Goal: Information Seeking & Learning: Check status

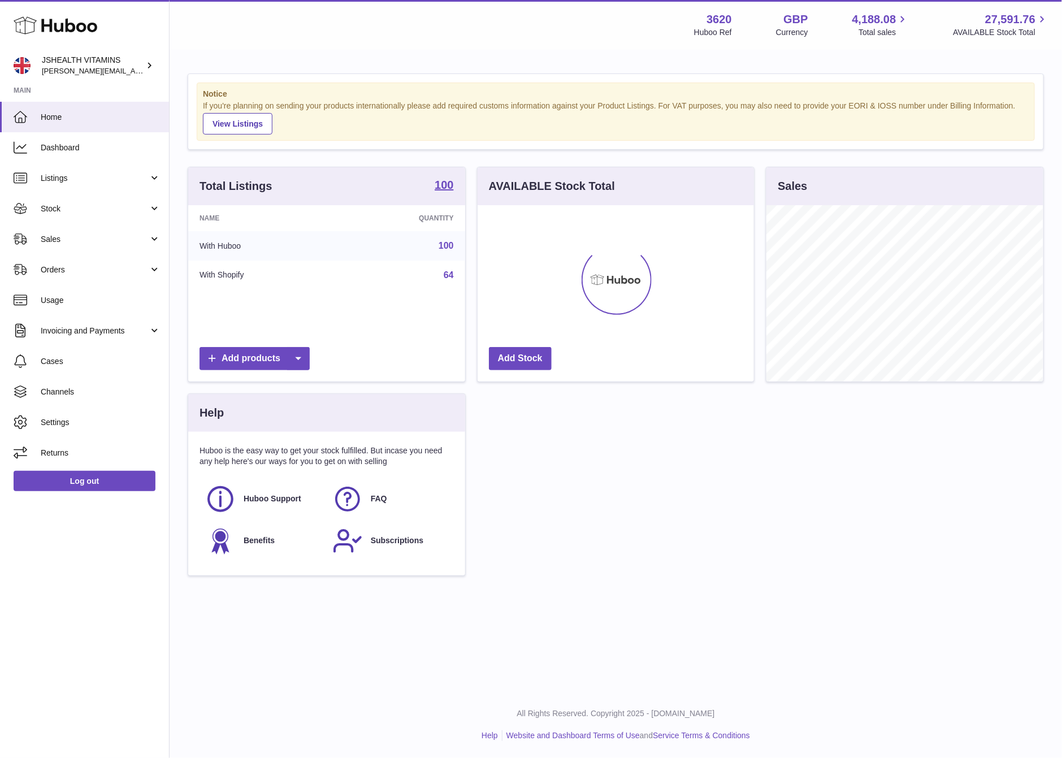
scroll to position [176, 276]
click at [118, 184] on link "Listings" at bounding box center [84, 178] width 169 height 31
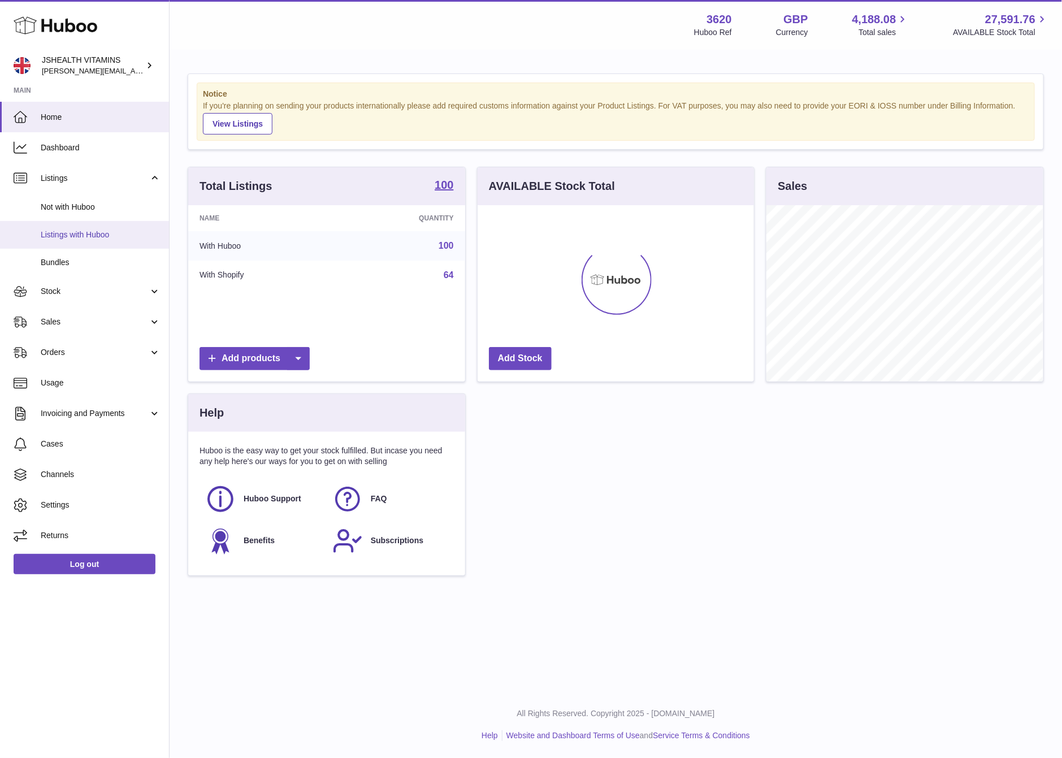
click at [108, 234] on span "Listings with Huboo" at bounding box center [101, 235] width 120 height 11
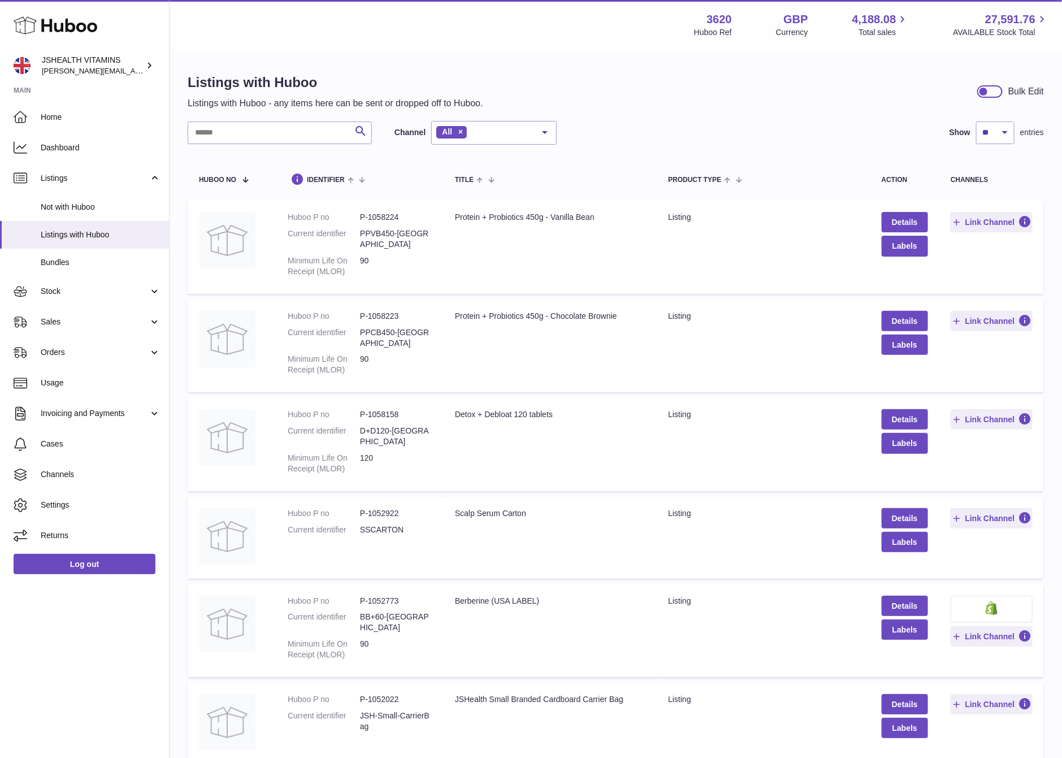
click at [208, 122] on div "Search" at bounding box center [280, 133] width 184 height 23
click at [208, 124] on input "text" at bounding box center [280, 133] width 184 height 23
paste input "******"
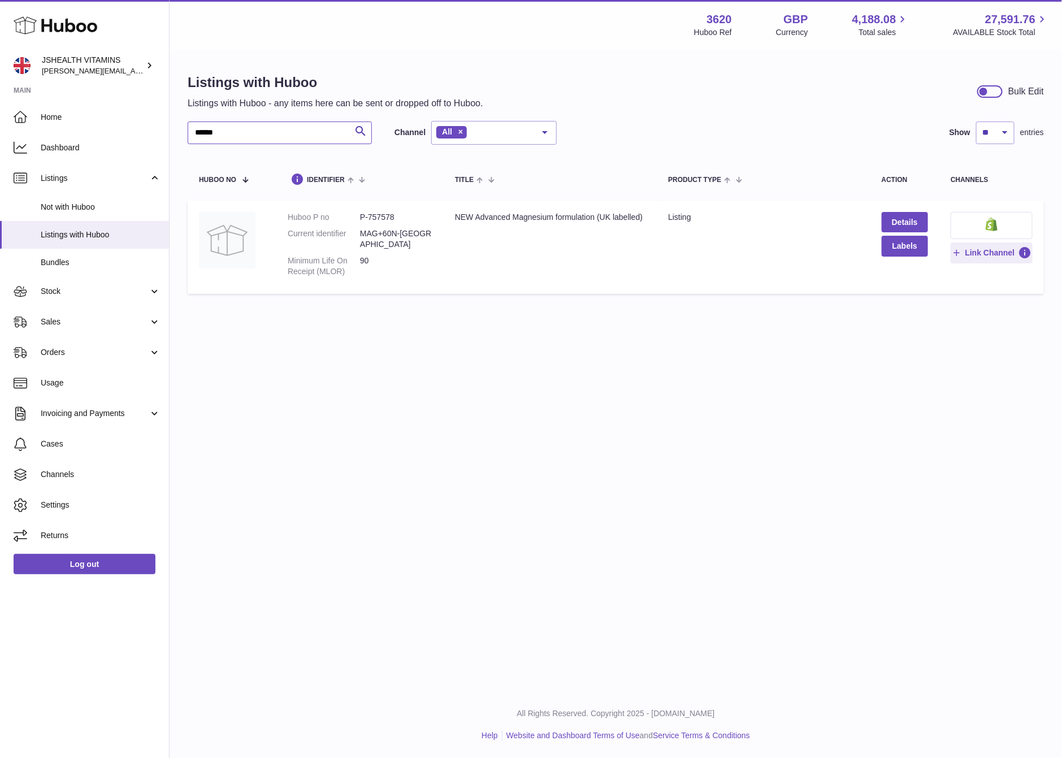
type input "******"
click at [373, 217] on dd "P-757578" at bounding box center [396, 217] width 72 height 11
click at [375, 232] on dd "MAG+60N-UK" at bounding box center [396, 238] width 72 height 21
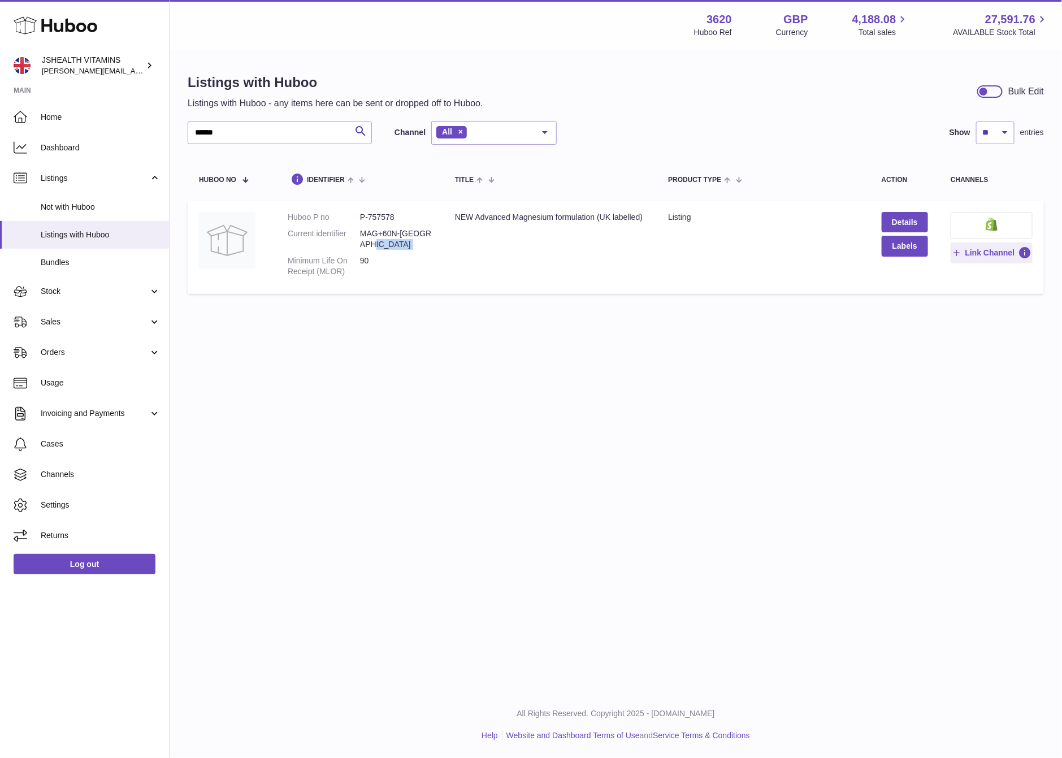
click at [375, 232] on dd "MAG+60N-UK" at bounding box center [396, 238] width 72 height 21
copy dl "MAG+60N-UK"
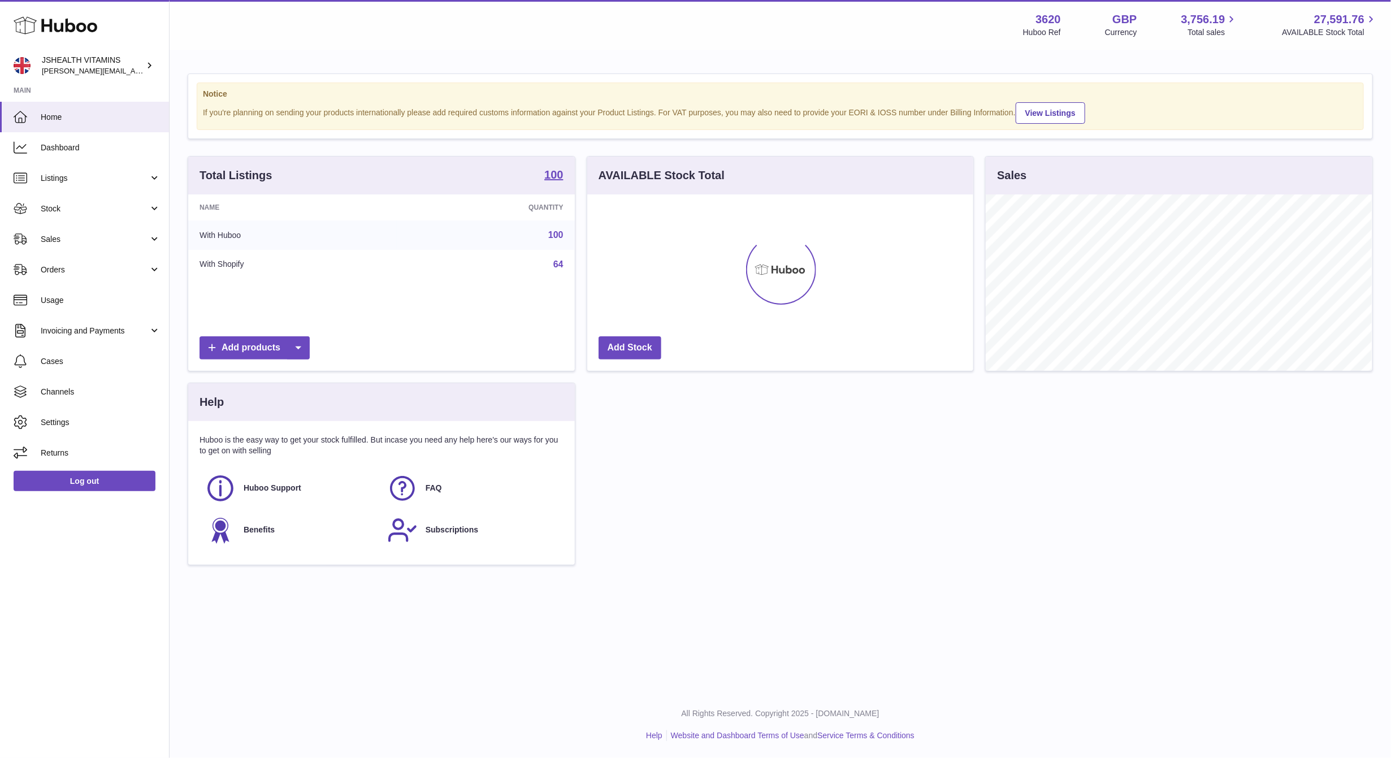
scroll to position [176, 386]
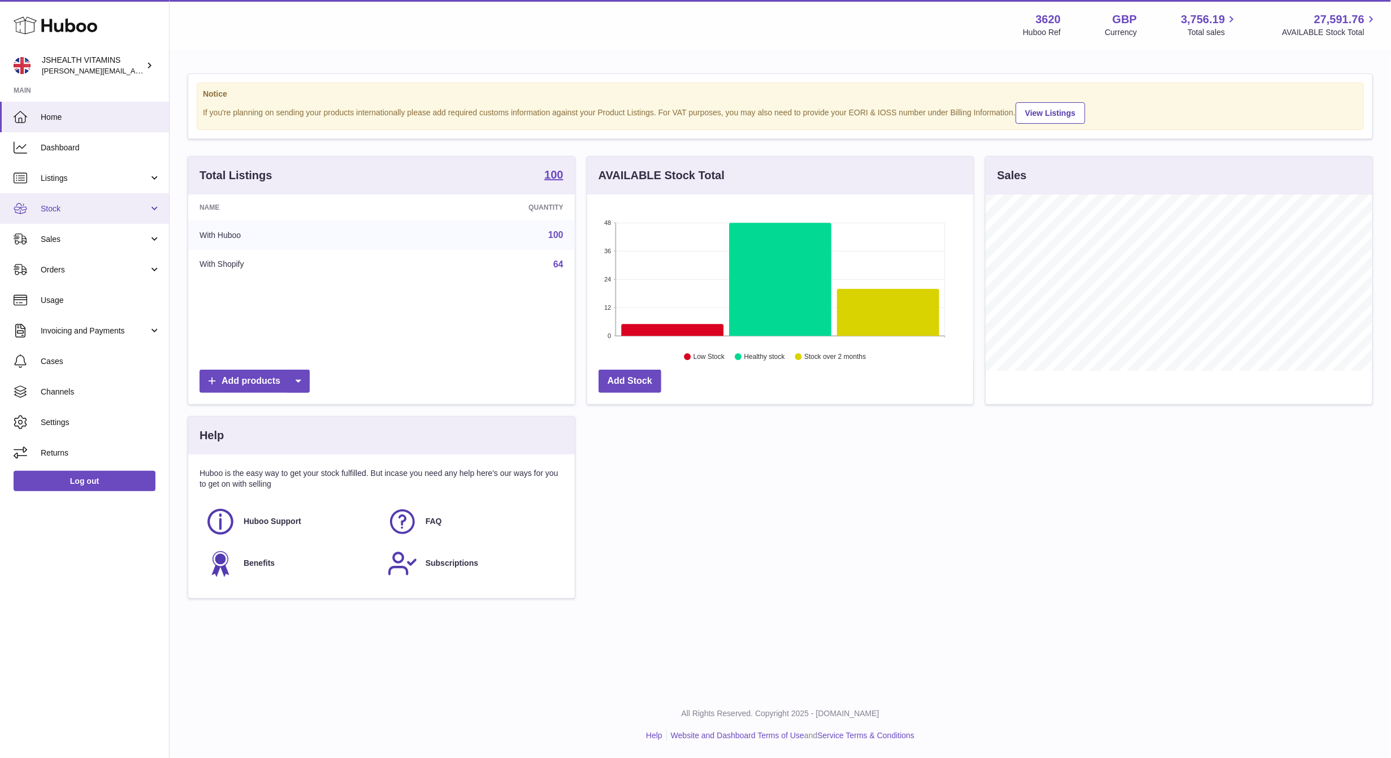
click at [74, 216] on link "Stock" at bounding box center [84, 208] width 169 height 31
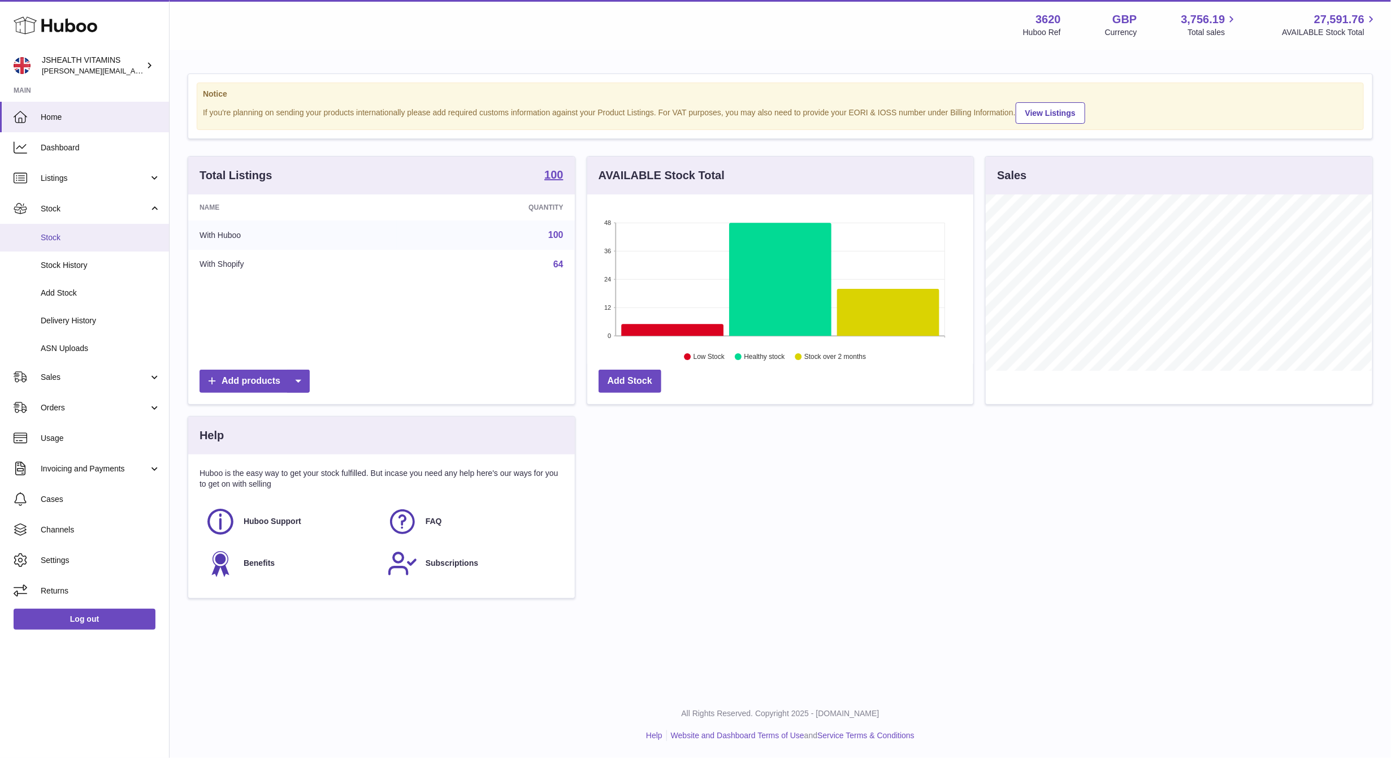
click at [67, 247] on link "Stock" at bounding box center [84, 238] width 169 height 28
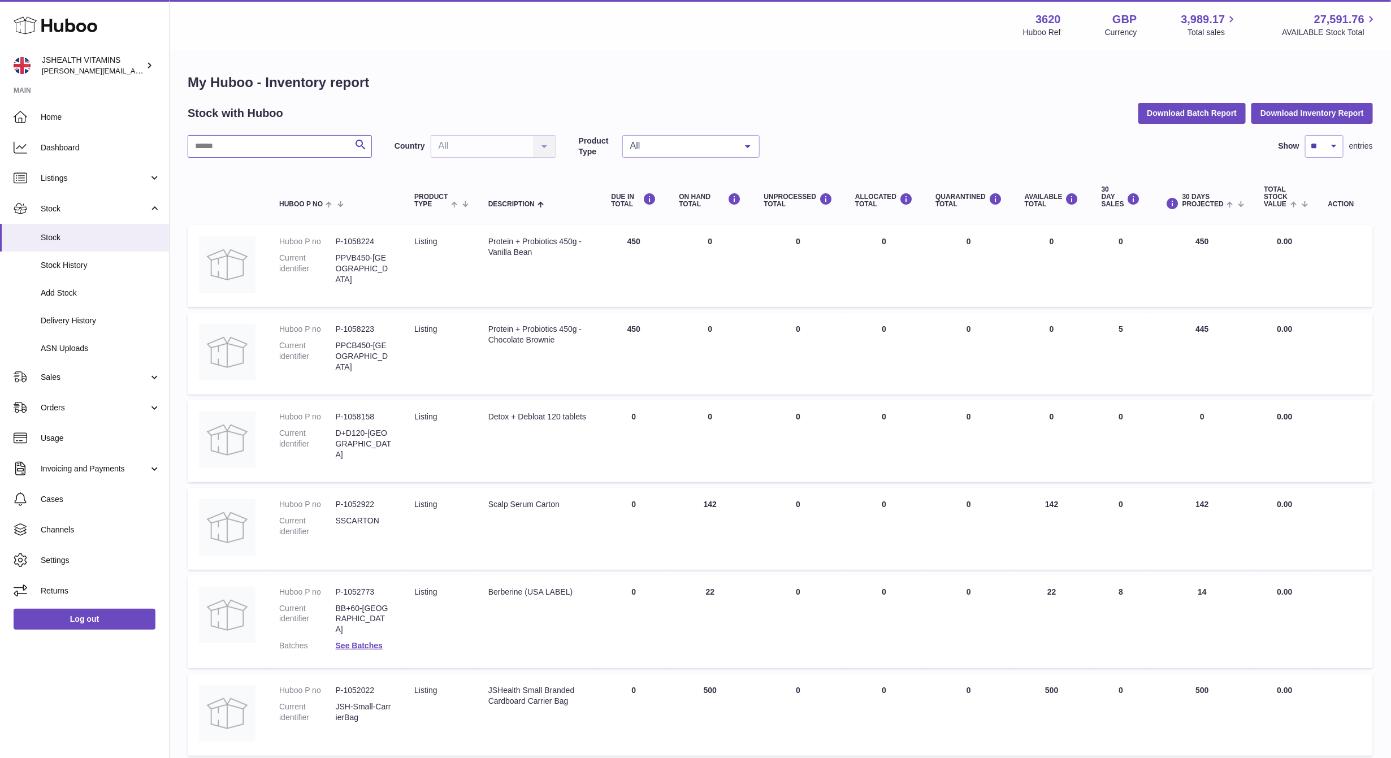
click at [249, 153] on input "text" at bounding box center [280, 146] width 184 height 23
type input "*********"
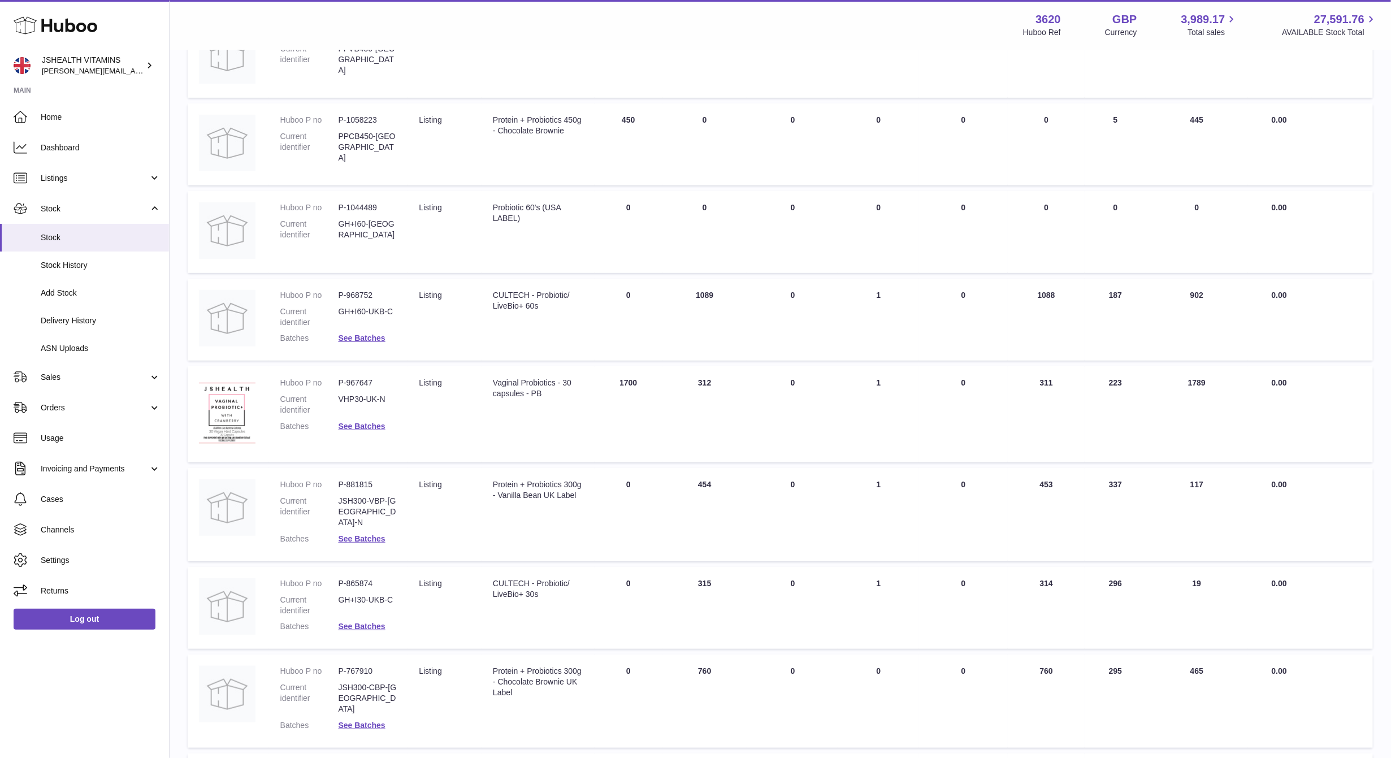
scroll to position [355, 0]
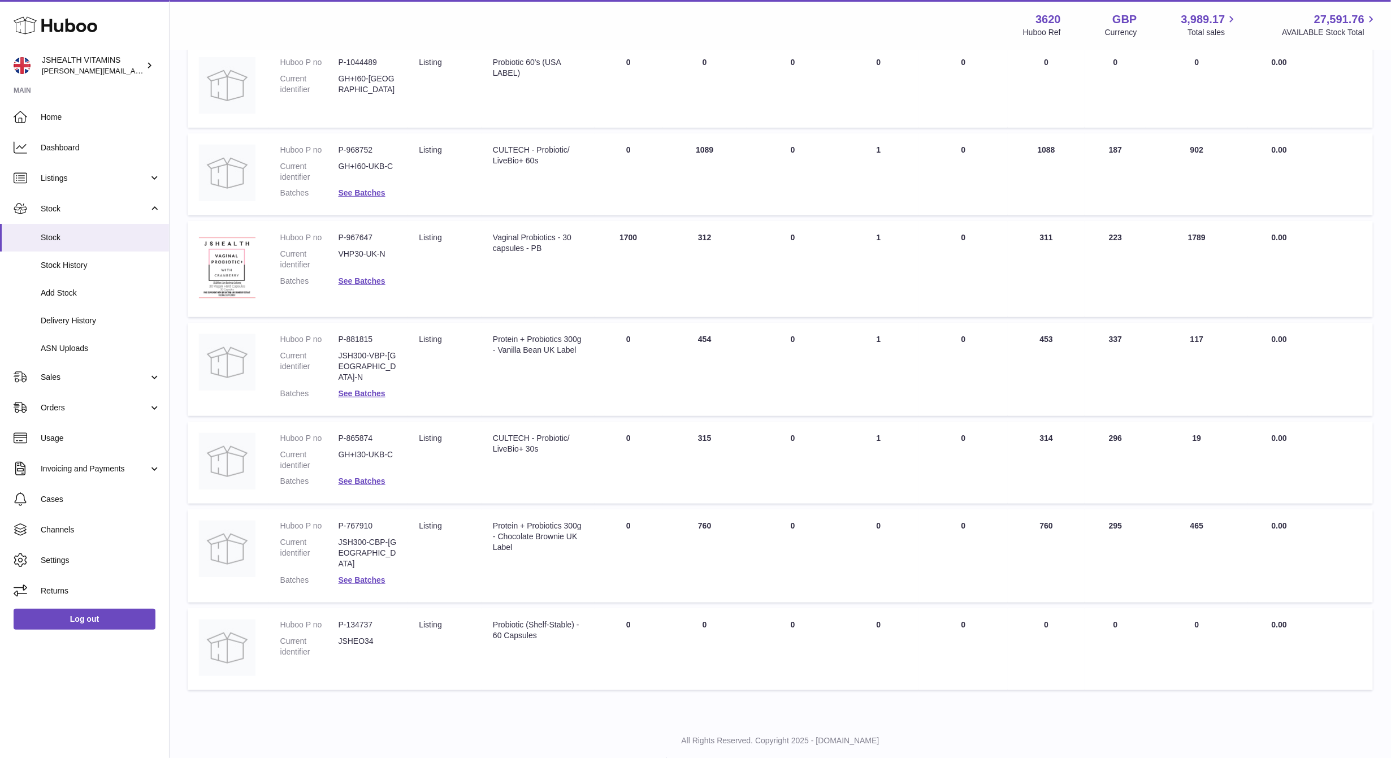
click at [359, 433] on dd "P-865874" at bounding box center [368, 438] width 58 height 11
copy dd "865874"
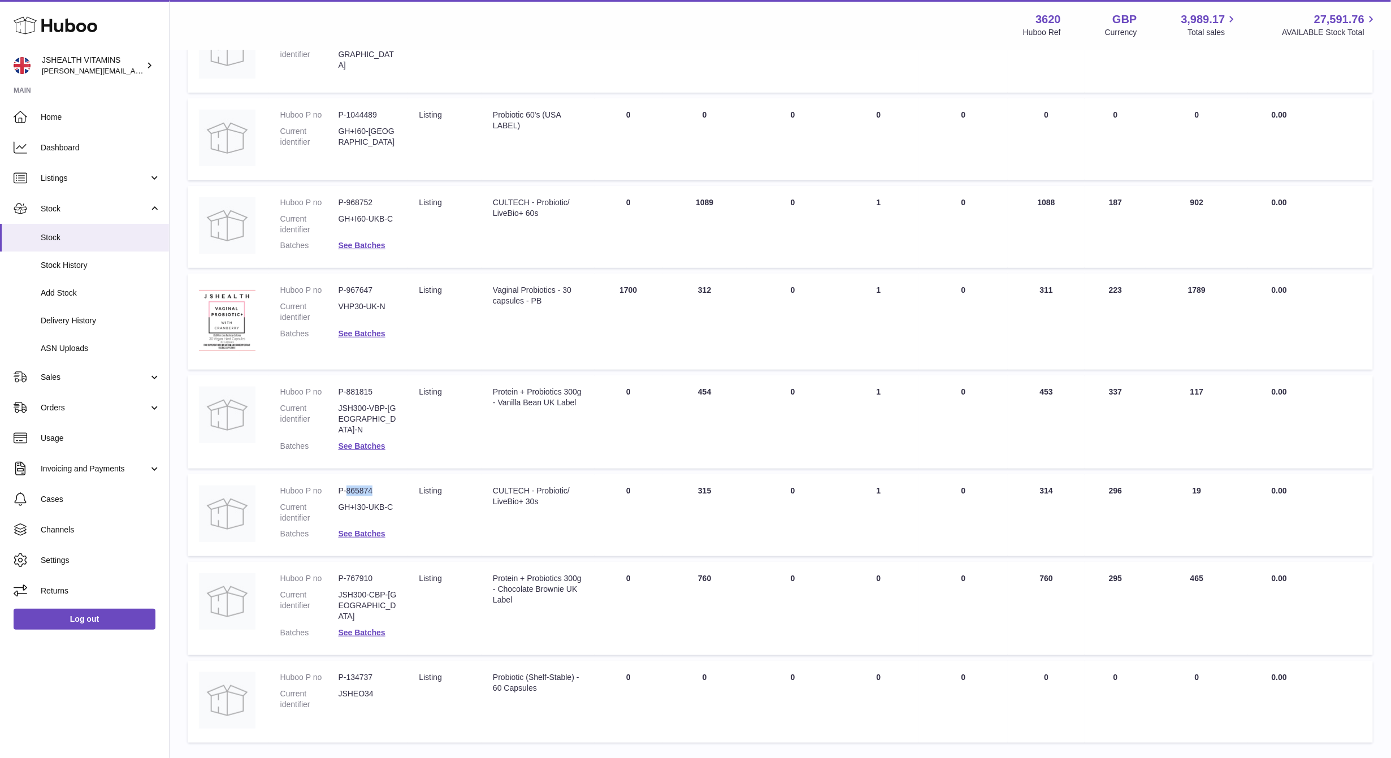
scroll to position [301, 0]
click at [357, 201] on dd "P-968752" at bounding box center [368, 203] width 58 height 11
copy dd "968752"
click at [348, 198] on dd "P-968752" at bounding box center [368, 203] width 58 height 11
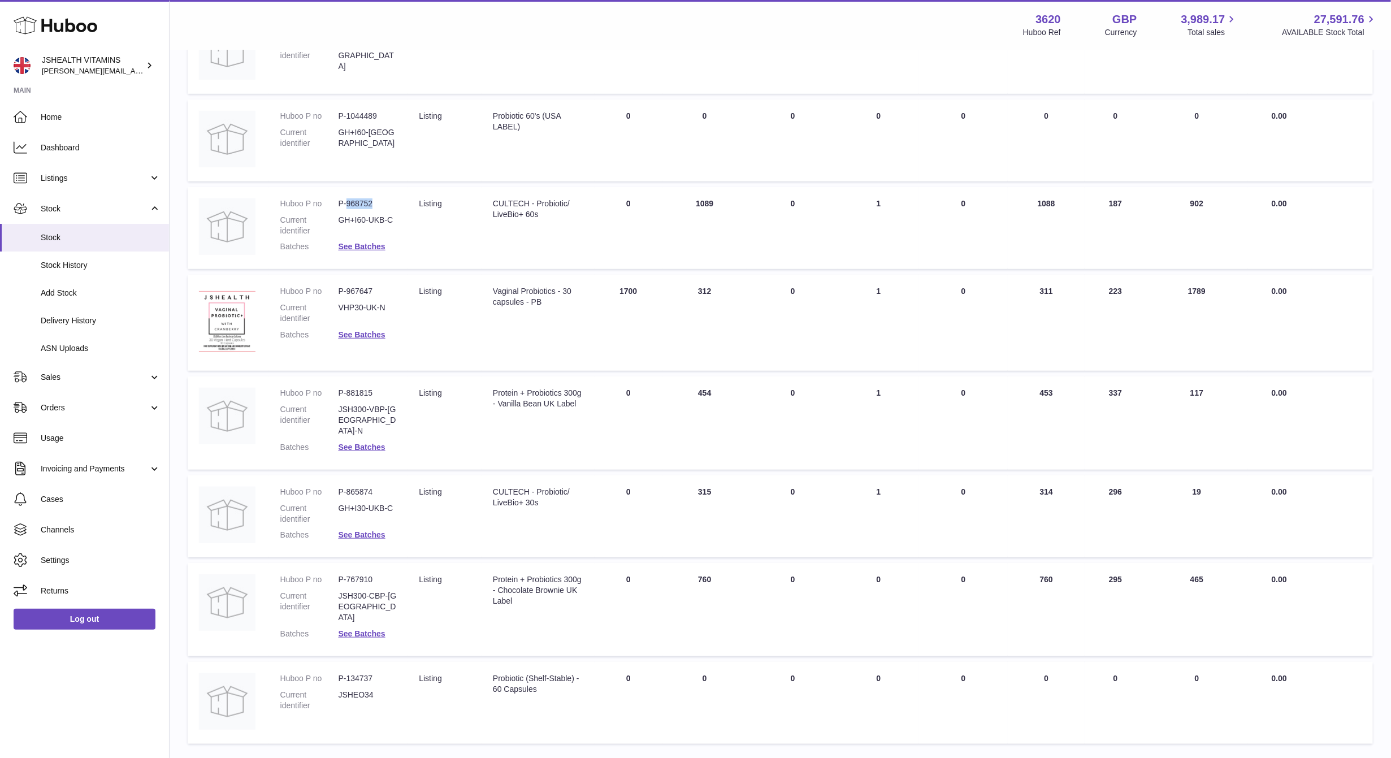
click at [348, 198] on dd "P-968752" at bounding box center [368, 203] width 58 height 11
copy dd "968752"
click at [64, 345] on span "ASN Uploads" at bounding box center [101, 348] width 120 height 11
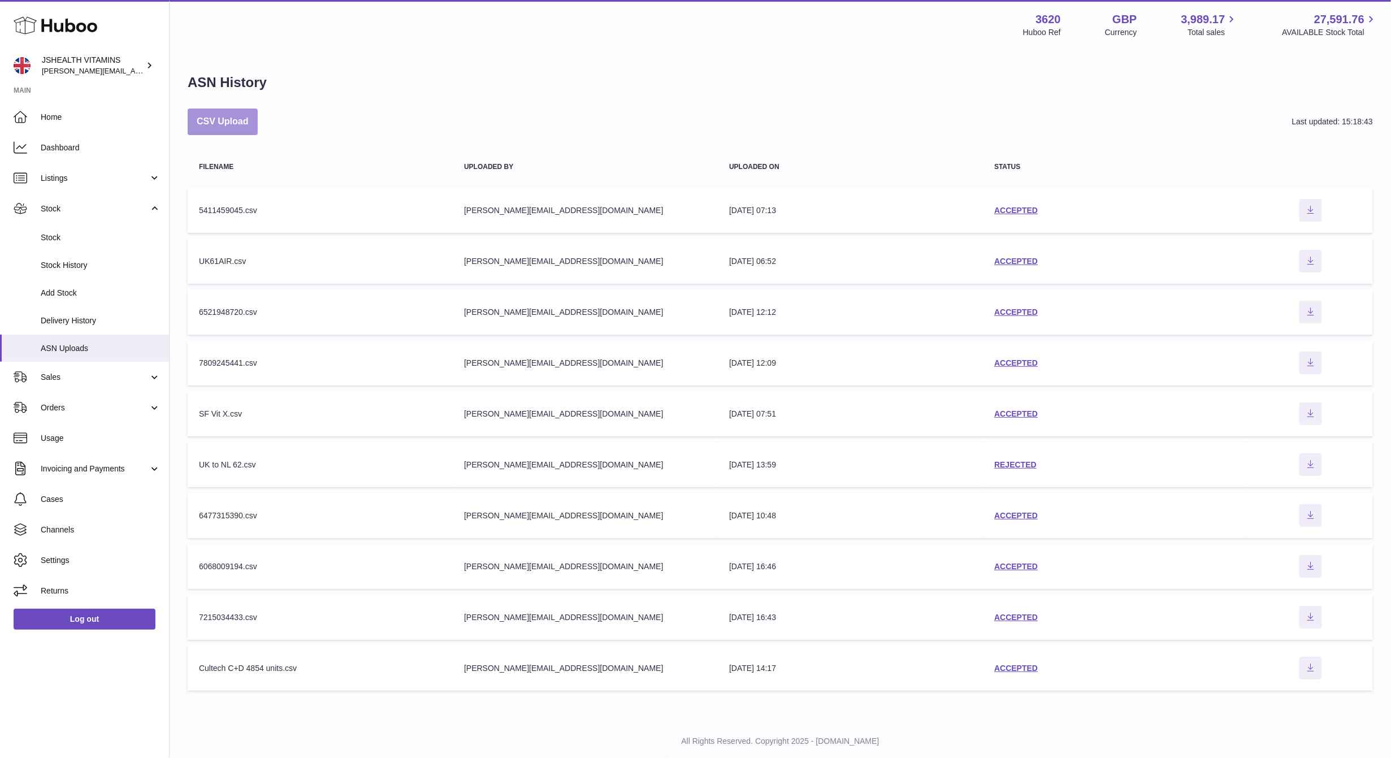
click at [226, 120] on button "CSV Upload" at bounding box center [223, 122] width 70 height 27
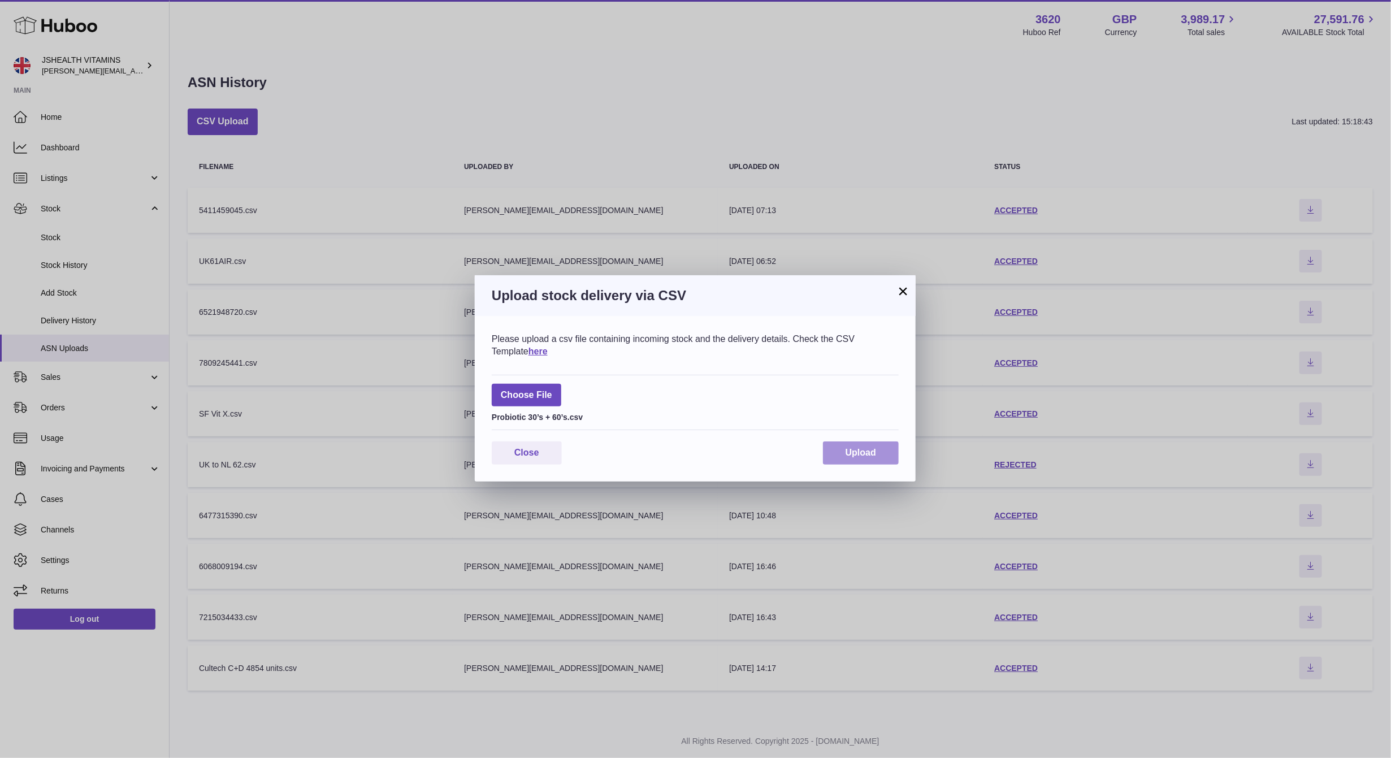
click at [829, 459] on button "Upload" at bounding box center [861, 453] width 76 height 23
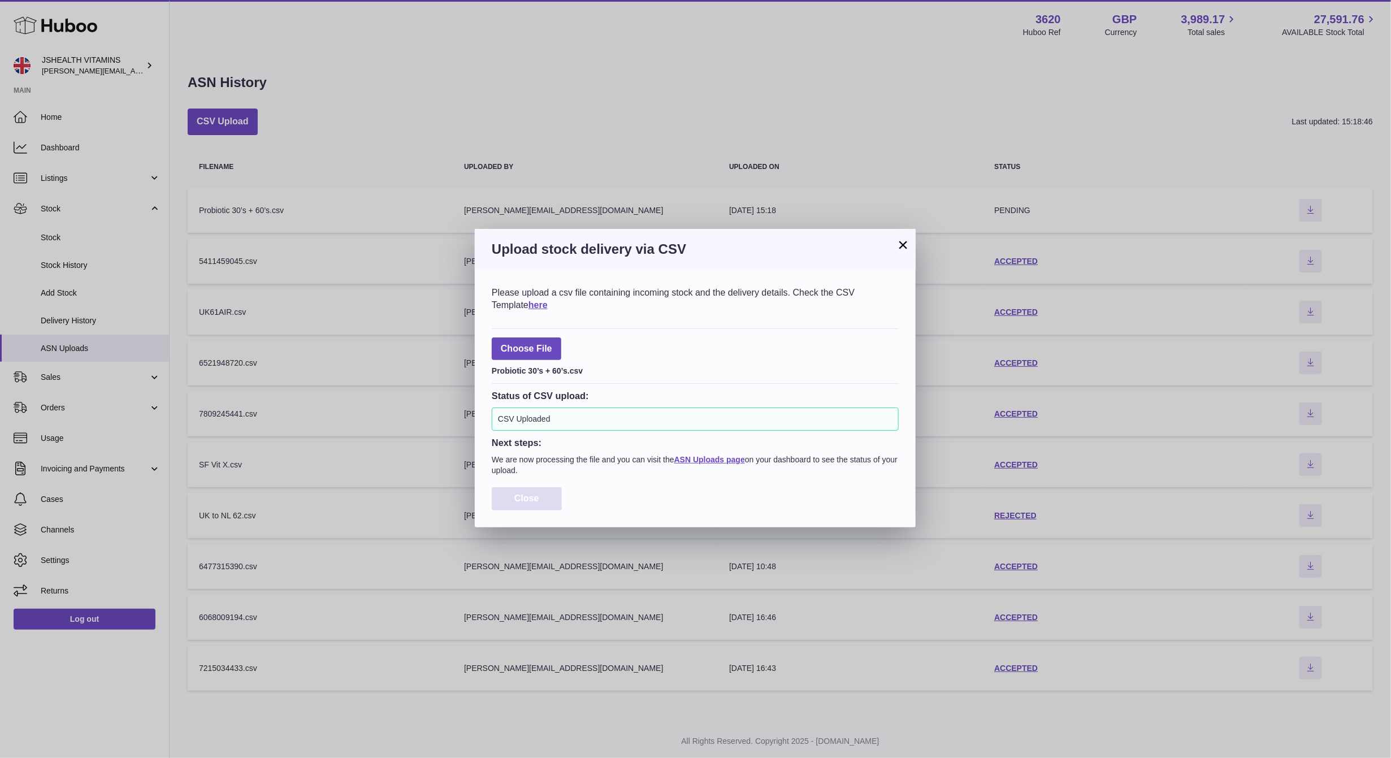
click at [521, 505] on button "Close" at bounding box center [527, 498] width 70 height 23
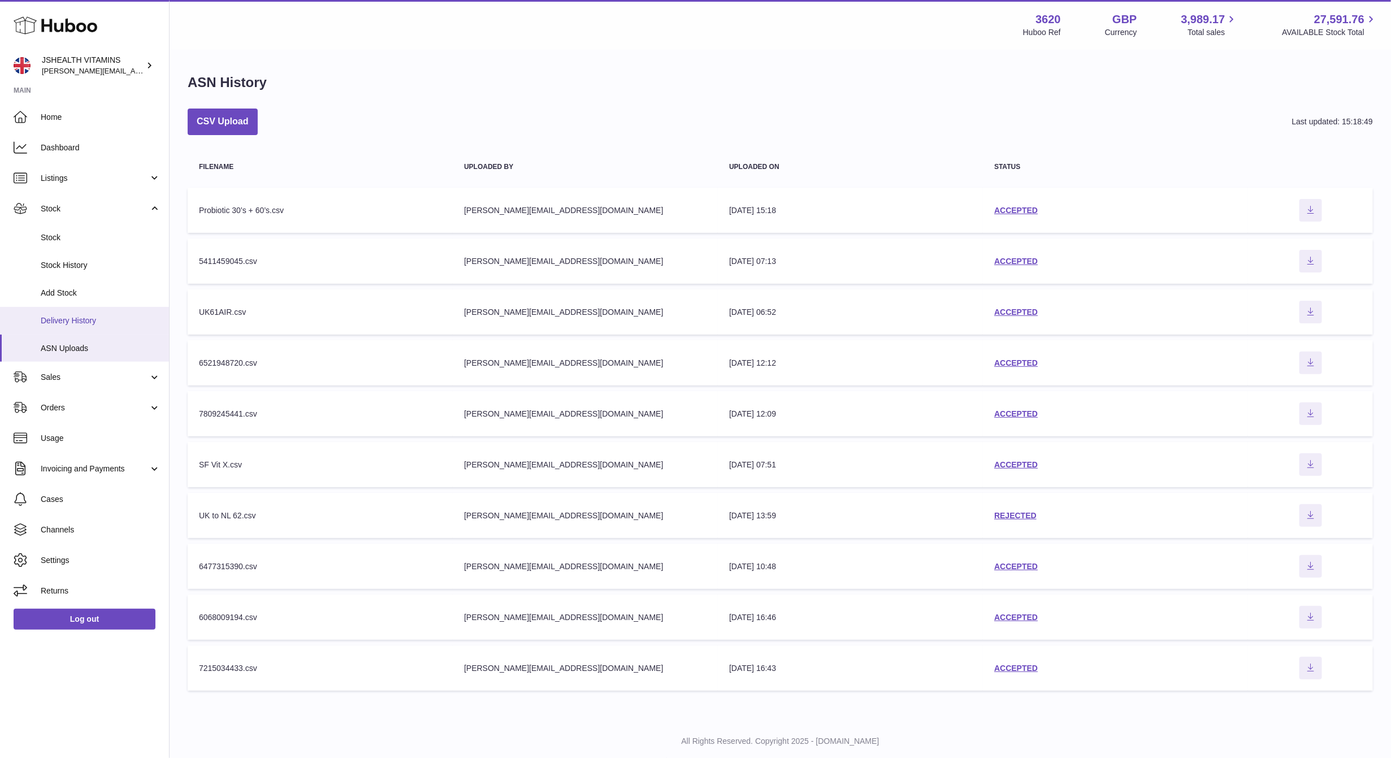
click at [104, 328] on link "Delivery History" at bounding box center [84, 321] width 169 height 28
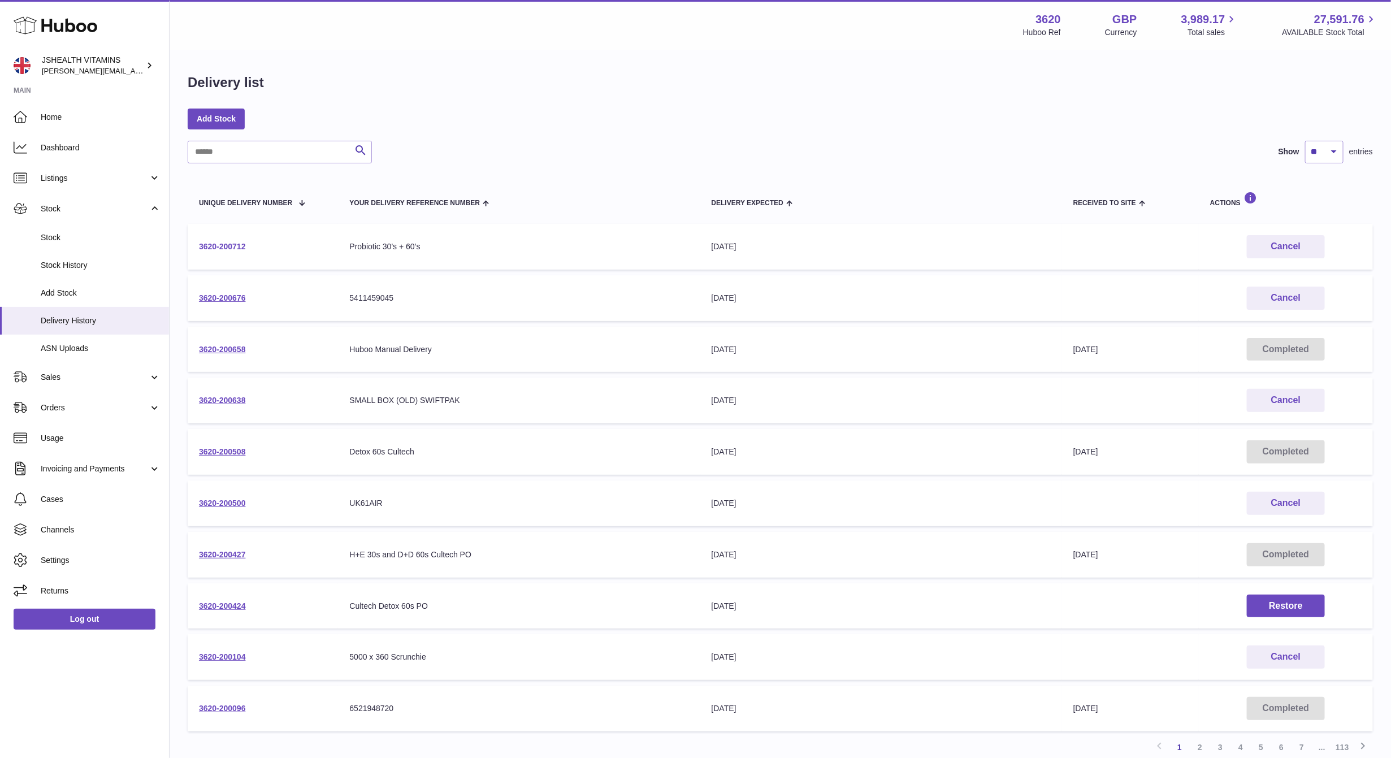
click at [242, 242] on link "3620-200712" at bounding box center [222, 246] width 47 height 9
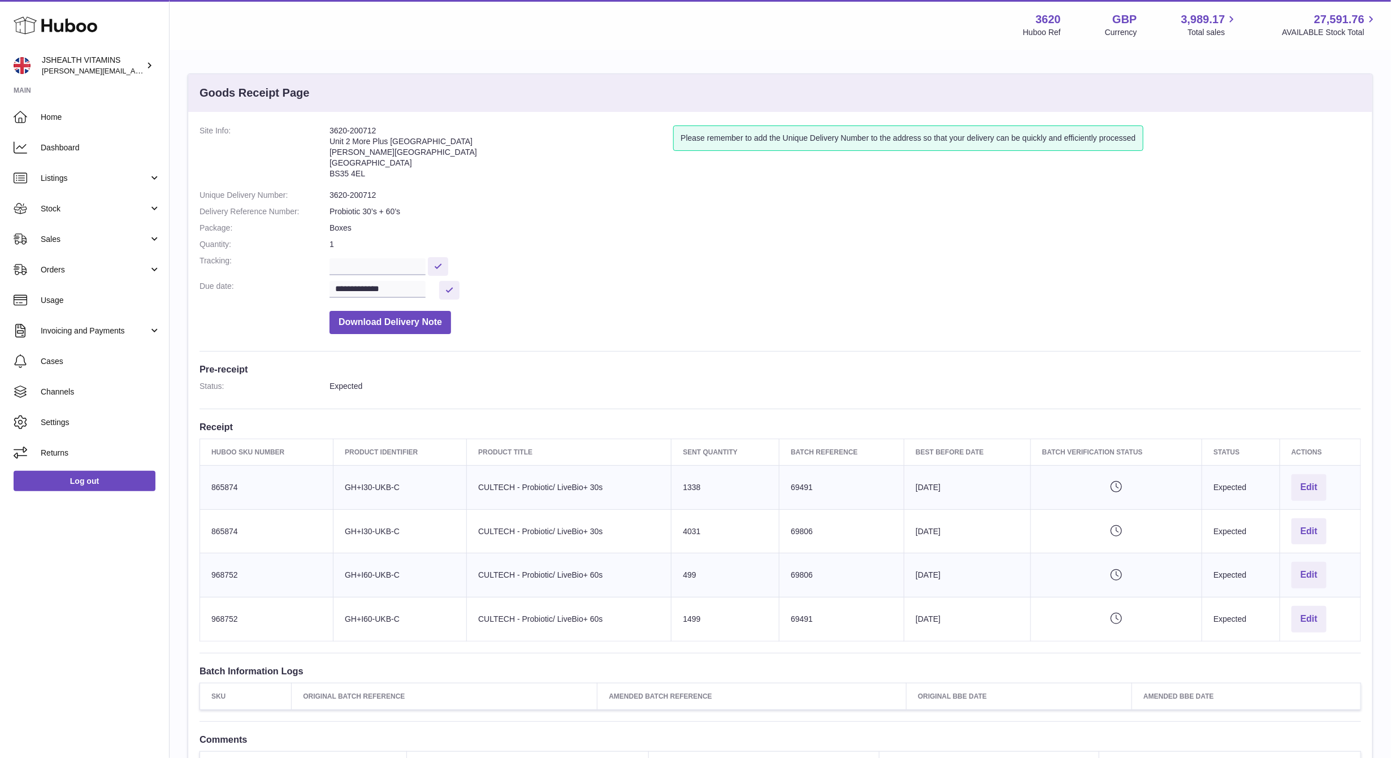
click at [361, 195] on dd "3620-200712" at bounding box center [846, 195] width 1032 height 11
click at [351, 190] on dd "3620-200712" at bounding box center [846, 195] width 1032 height 11
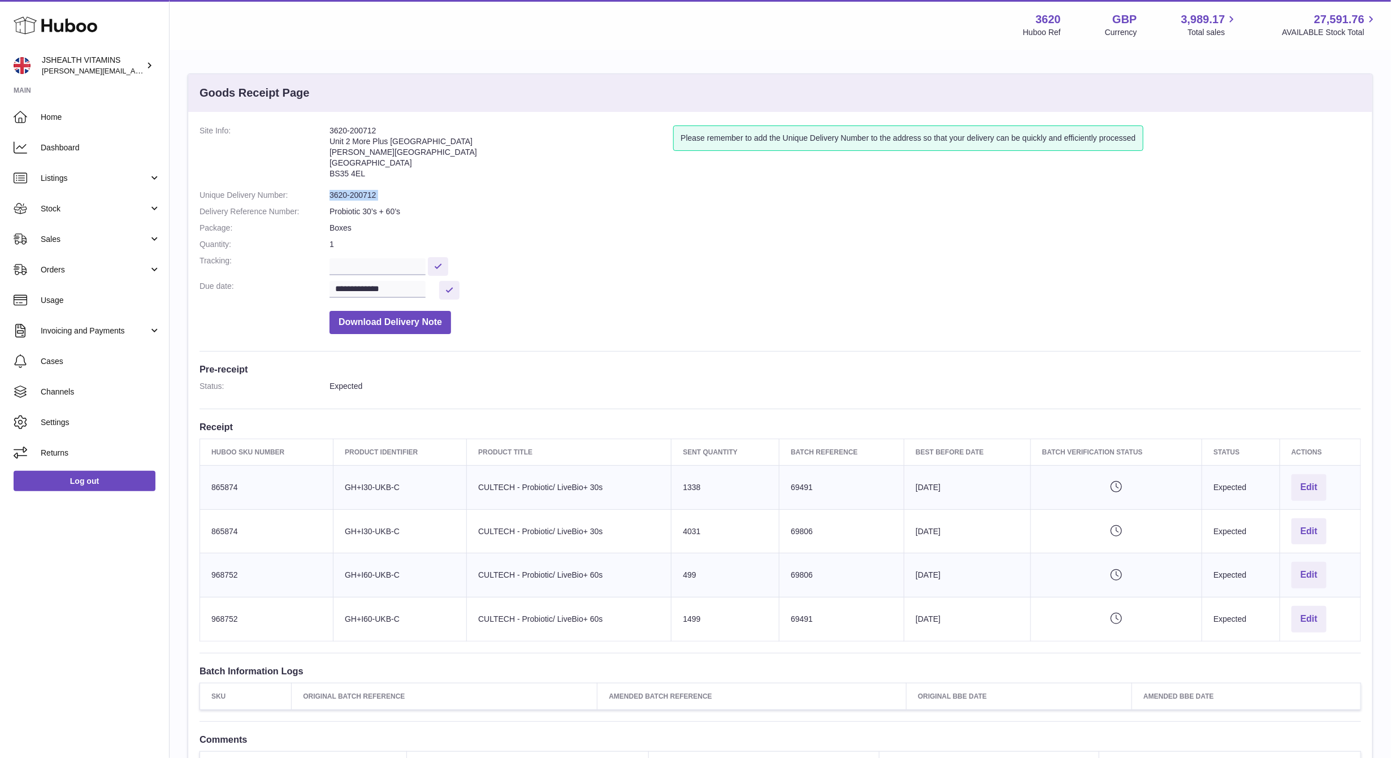
click at [351, 190] on dd "3620-200712" at bounding box center [846, 195] width 1032 height 11
click at [348, 202] on dl "**********" at bounding box center [781, 233] width 1162 height 214
click at [348, 197] on dd "3620-200712" at bounding box center [846, 195] width 1032 height 11
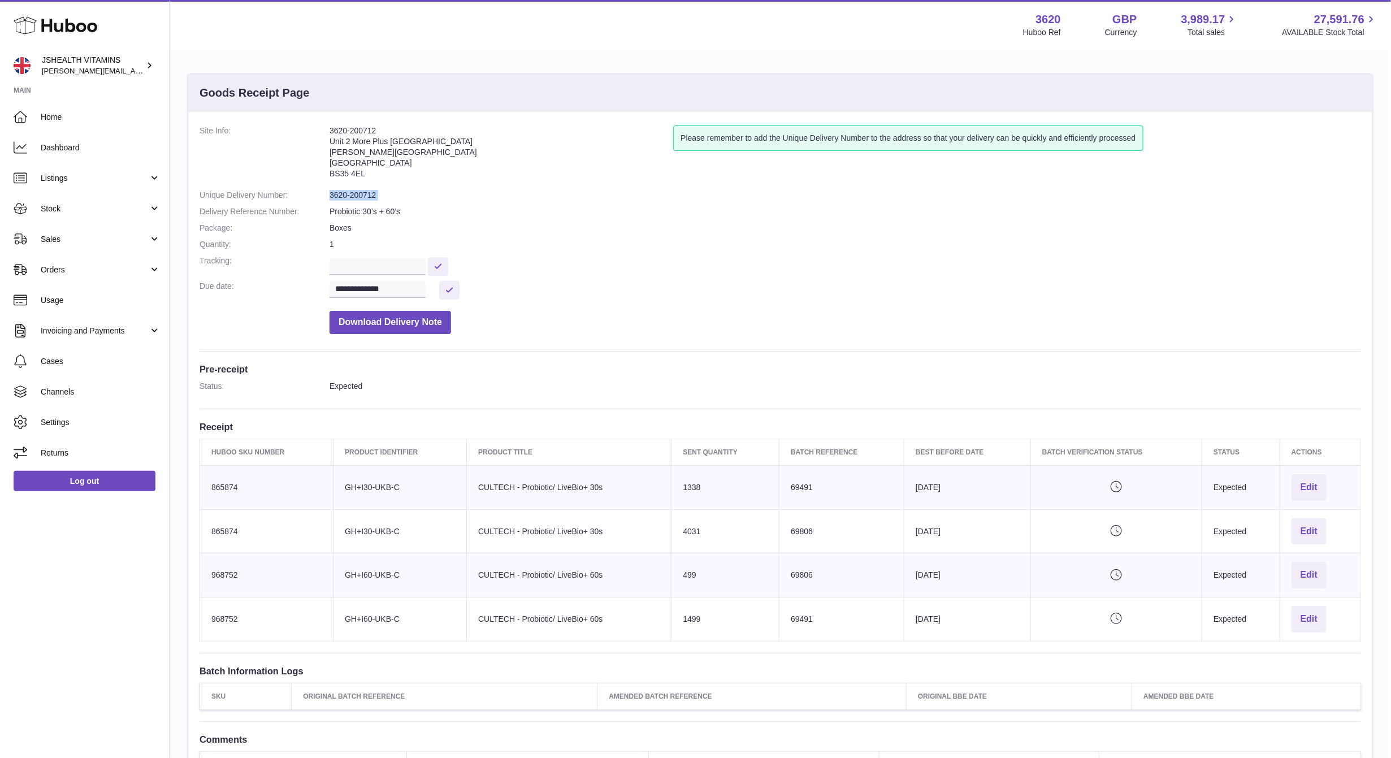
click at [348, 197] on dd "3620-200712" at bounding box center [846, 195] width 1032 height 11
copy dl "3620-200712"
click at [802, 486] on td "Batch Reference 69491" at bounding box center [842, 487] width 125 height 44
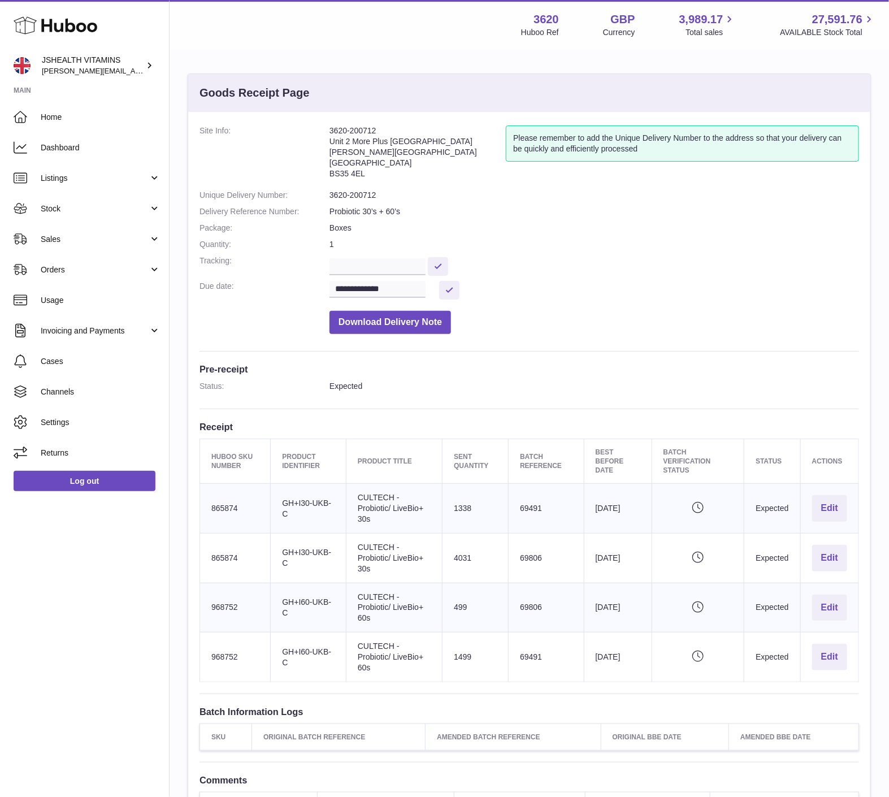
click at [464, 509] on td "Sent Quantity 1338" at bounding box center [476, 509] width 66 height 50
copy td "1338"
click at [470, 560] on td "Sent Quantity 4031" at bounding box center [476, 558] width 66 height 50
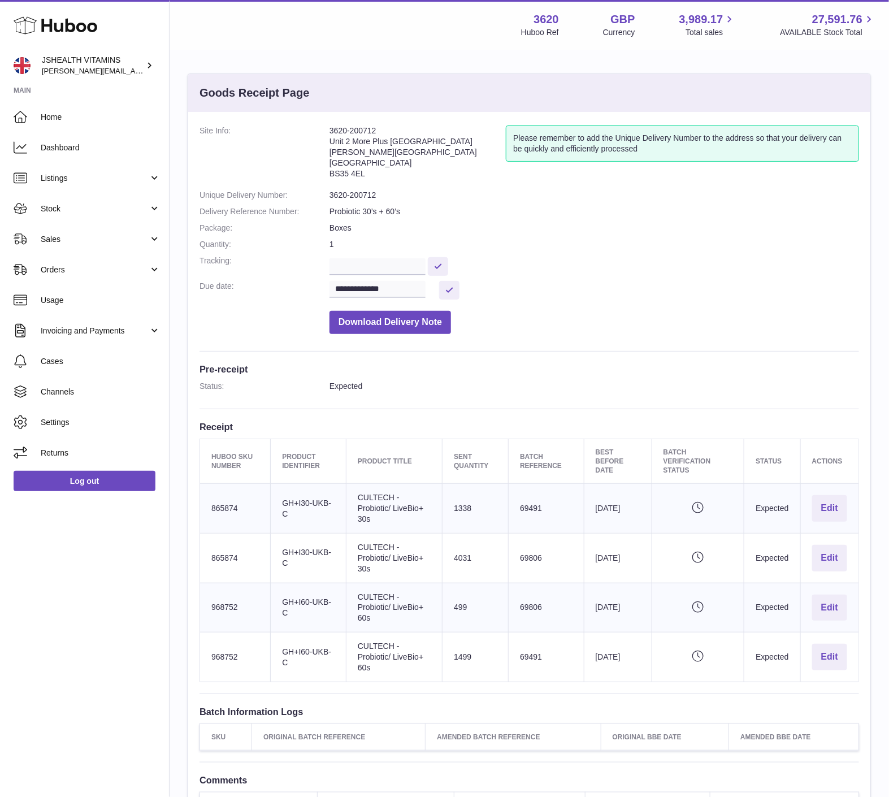
click at [461, 558] on td "Sent Quantity 4031" at bounding box center [476, 558] width 66 height 50
copy td "4031"
click at [394, 569] on td "Product title CULTECH - Probiotic/ LiveBio+ 30s" at bounding box center [394, 558] width 96 height 50
drag, startPoint x: 388, startPoint y: 570, endPoint x: 347, endPoint y: 560, distance: 43.1
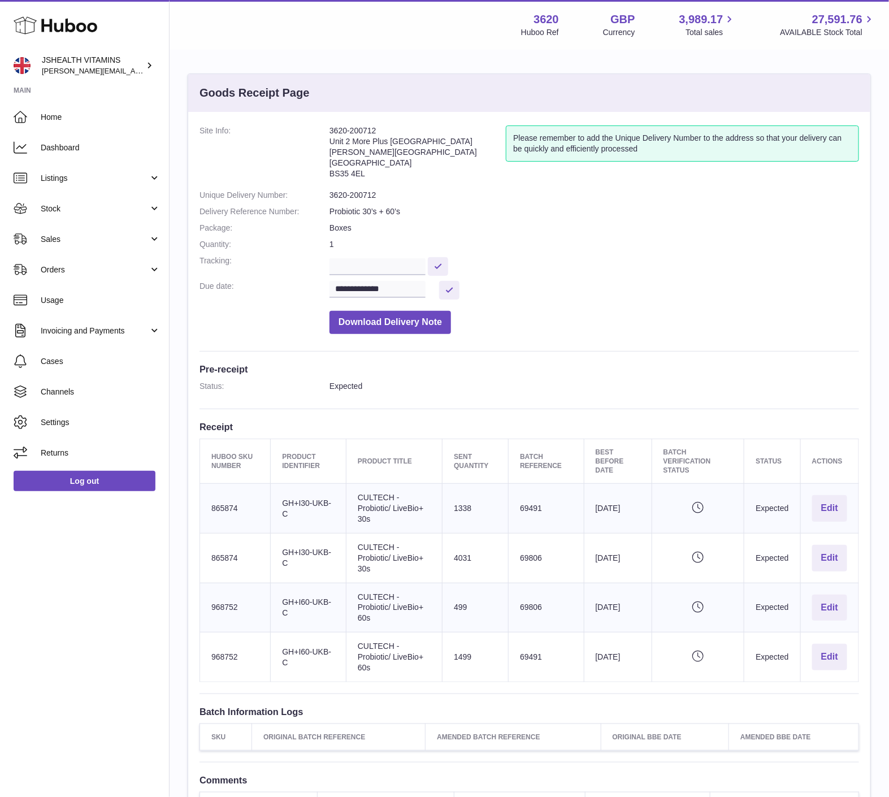
click at [347, 560] on td "Product title CULTECH - Probiotic/ LiveBio+ 30s" at bounding box center [394, 558] width 96 height 50
copy td "Probiotic/ LiveBio+ 30s"
click at [222, 563] on td "Huboo SKU Number 865874" at bounding box center [235, 558] width 71 height 50
copy td "865874"
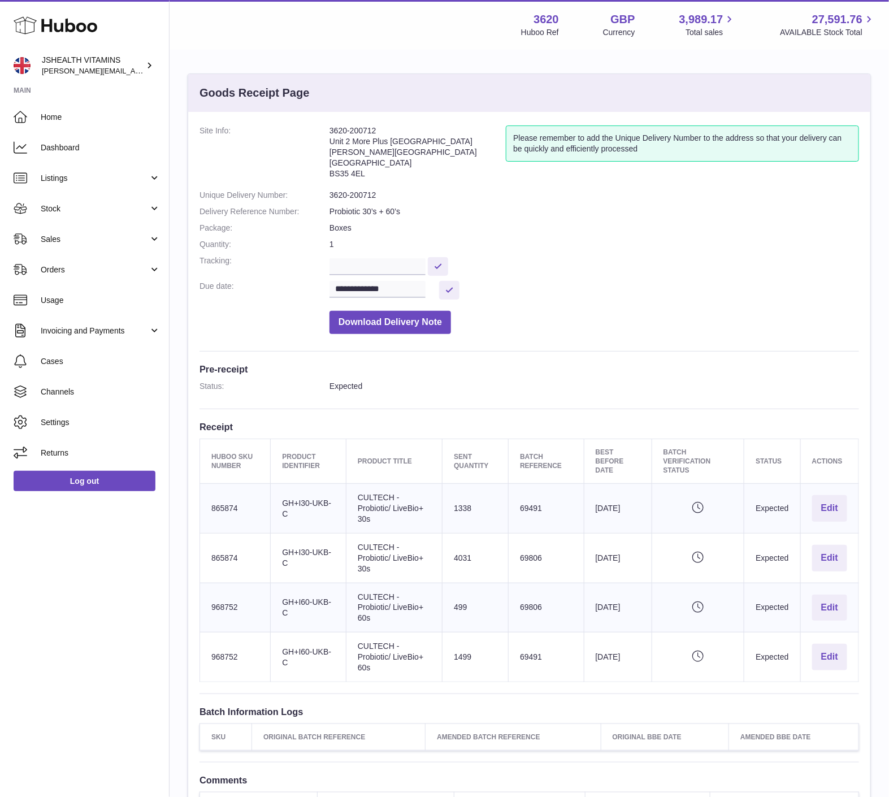
click at [456, 613] on td "Sent Quantity 499" at bounding box center [476, 608] width 66 height 50
copy td "499"
click at [468, 663] on td "Sent Quantity 1499" at bounding box center [476, 658] width 66 height 50
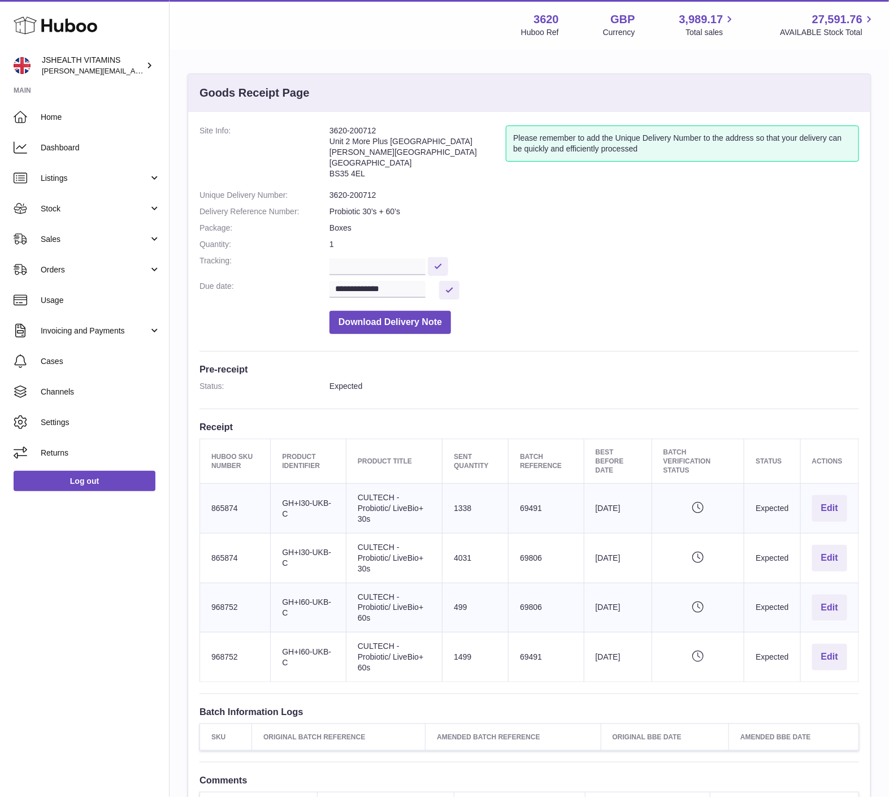
copy td "1499"
click at [222, 616] on td "Huboo SKU Number 968752" at bounding box center [235, 608] width 71 height 50
click at [221, 610] on td "Huboo SKU Number 968752" at bounding box center [235, 608] width 71 height 50
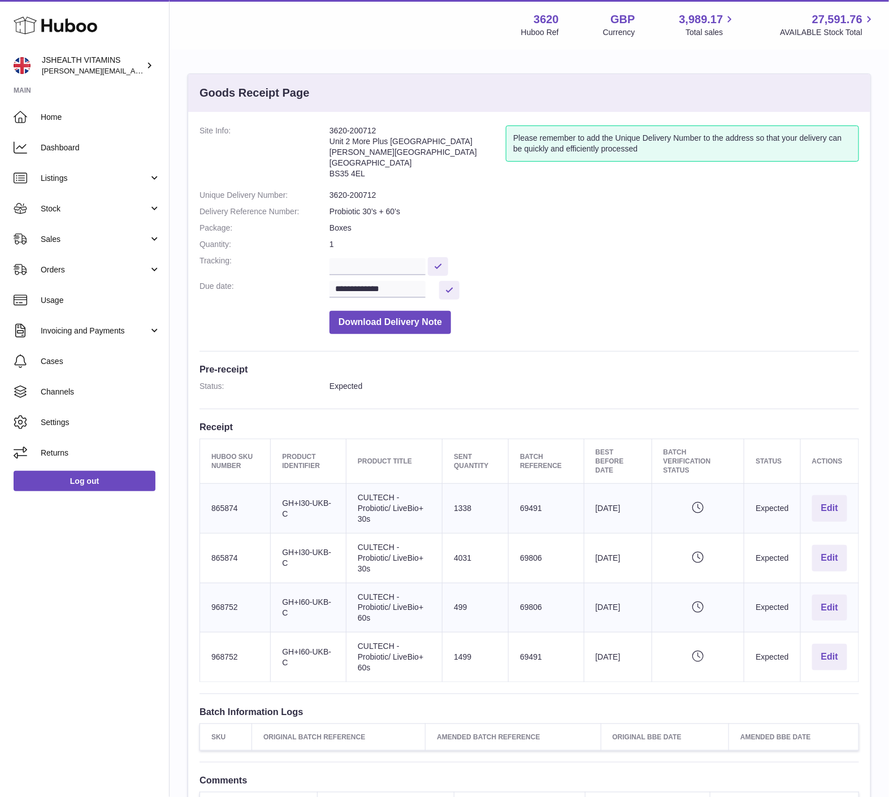
copy td "968752"
click at [526, 507] on td "Batch Reference 69491" at bounding box center [546, 509] width 75 height 50
copy td "69491"
click at [22, 601] on div "Huboo JSHEALTH VITAMINS francesca@jshealthvitamins.com Main Home Dashboard List…" at bounding box center [85, 398] width 170 height 797
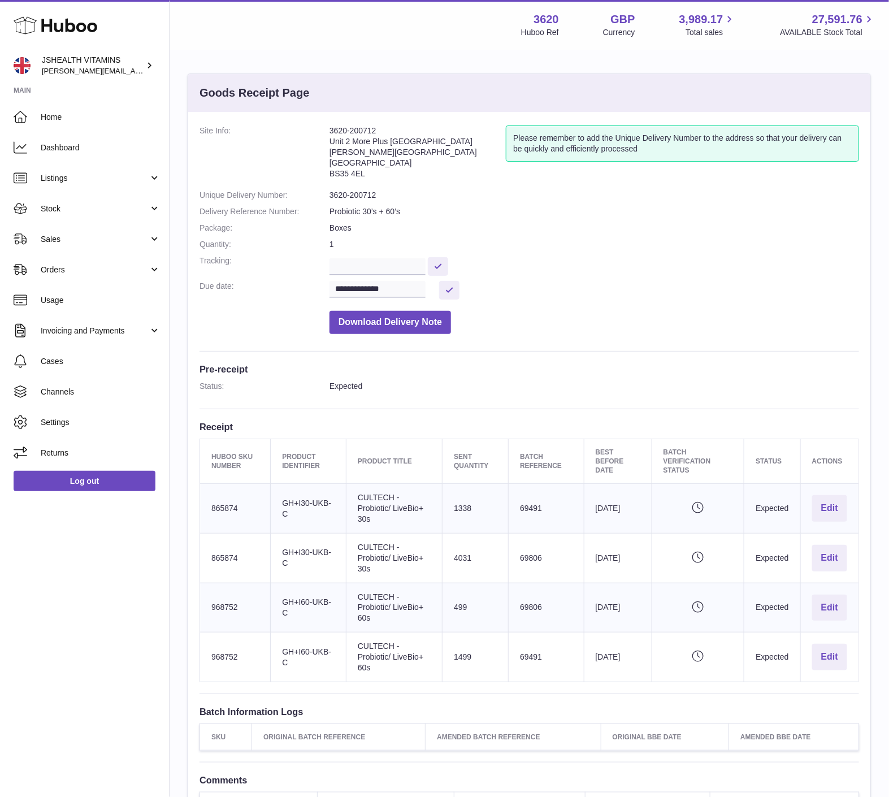
click at [512, 651] on td "Batch Reference 69491" at bounding box center [546, 658] width 75 height 50
copy td "69491"
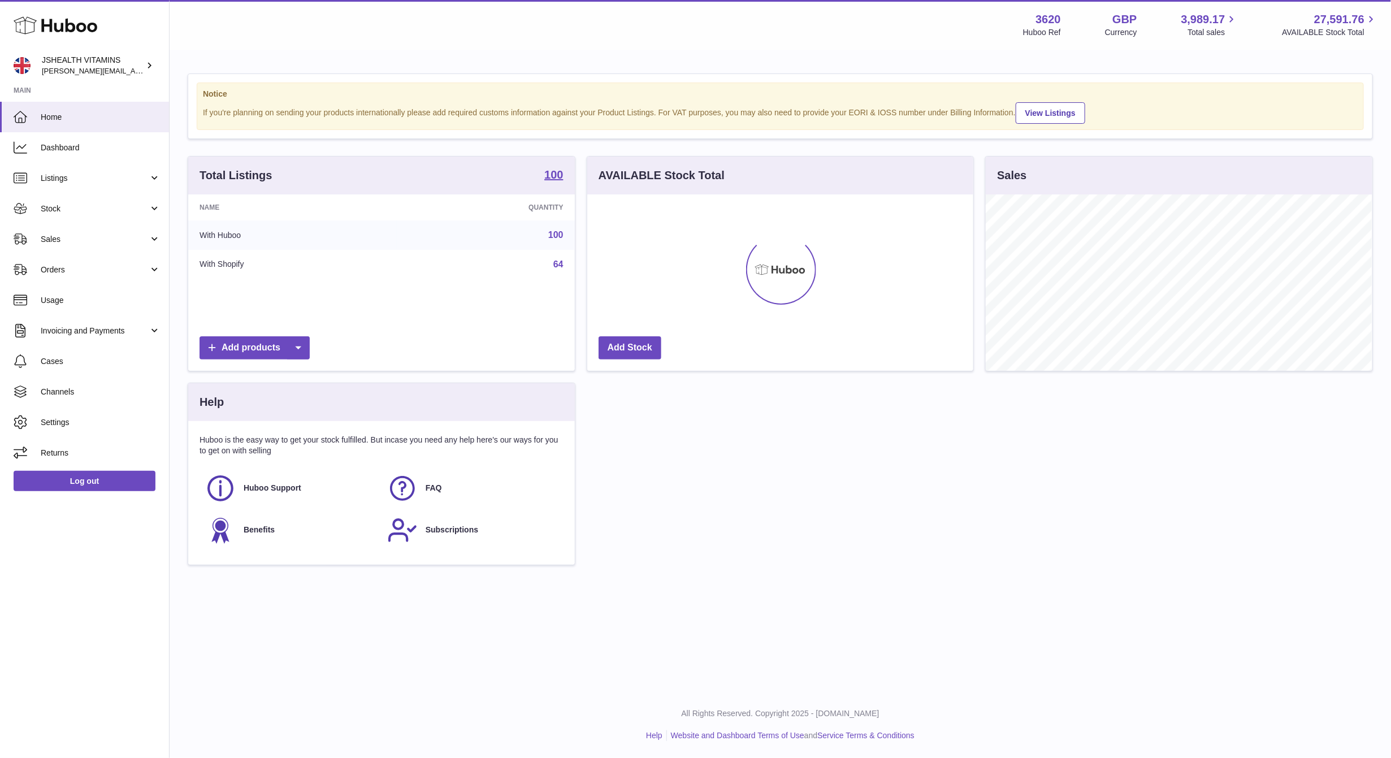
scroll to position [176, 386]
click at [44, 211] on span "Stock" at bounding box center [95, 209] width 108 height 11
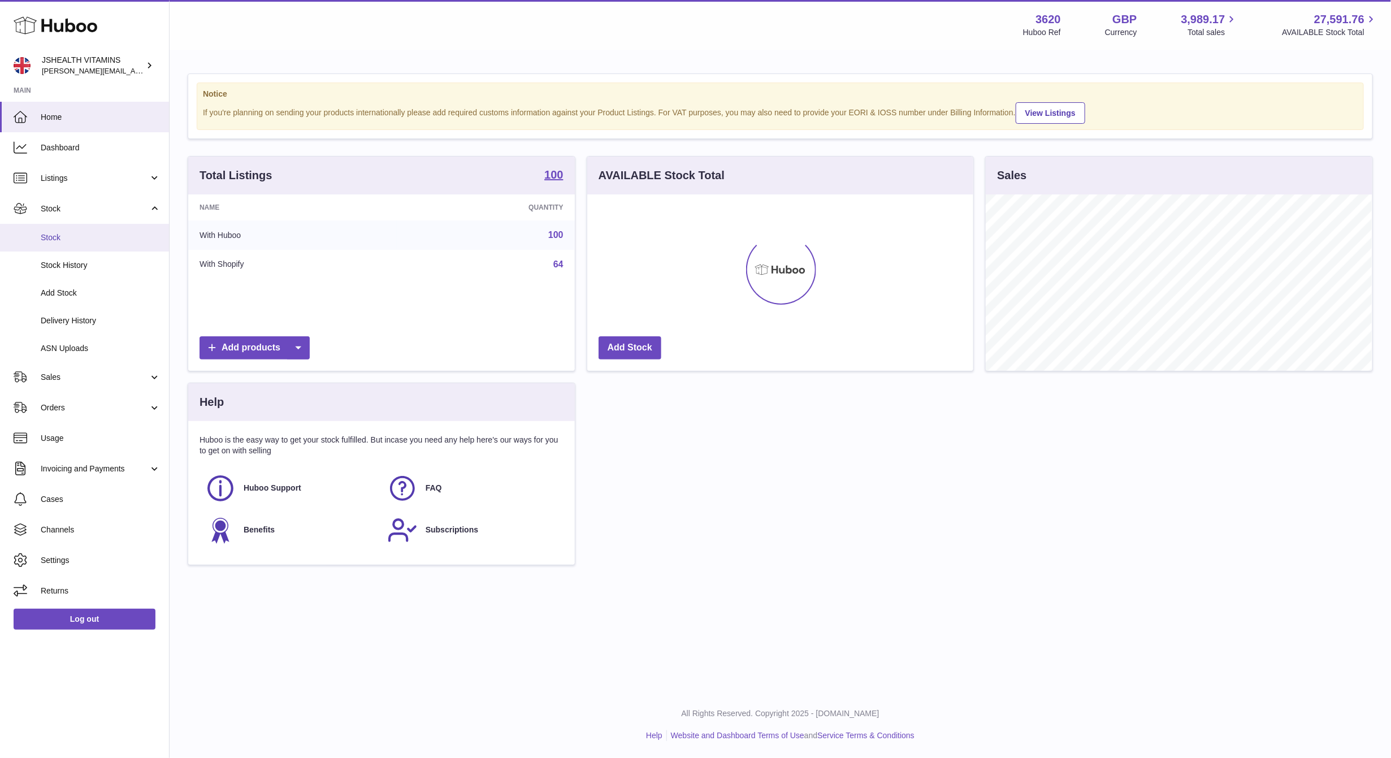
click at [46, 227] on link "Stock" at bounding box center [84, 238] width 169 height 28
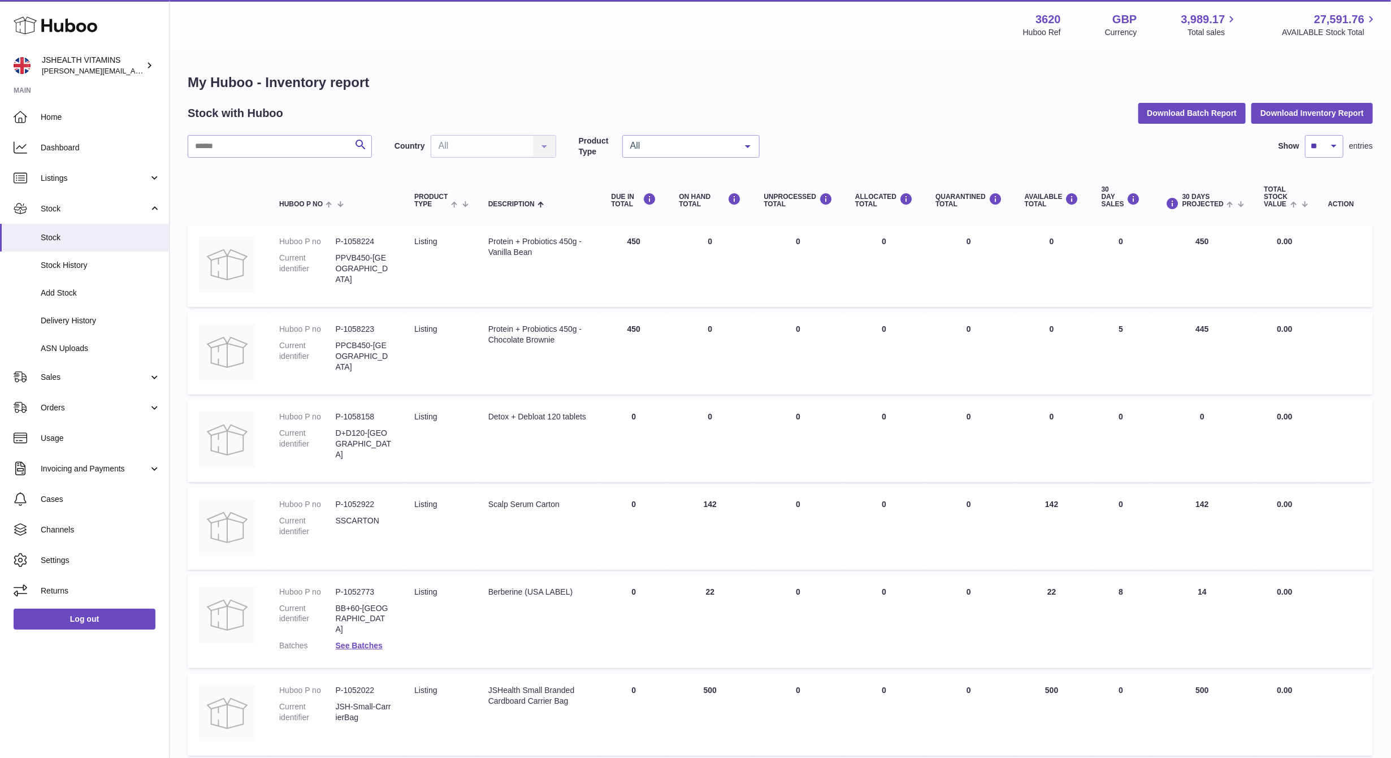
click at [231, 119] on h2 "Stock with Huboo" at bounding box center [236, 113] width 96 height 15
click at [229, 148] on input "*" at bounding box center [280, 146] width 184 height 23
type input "*****"
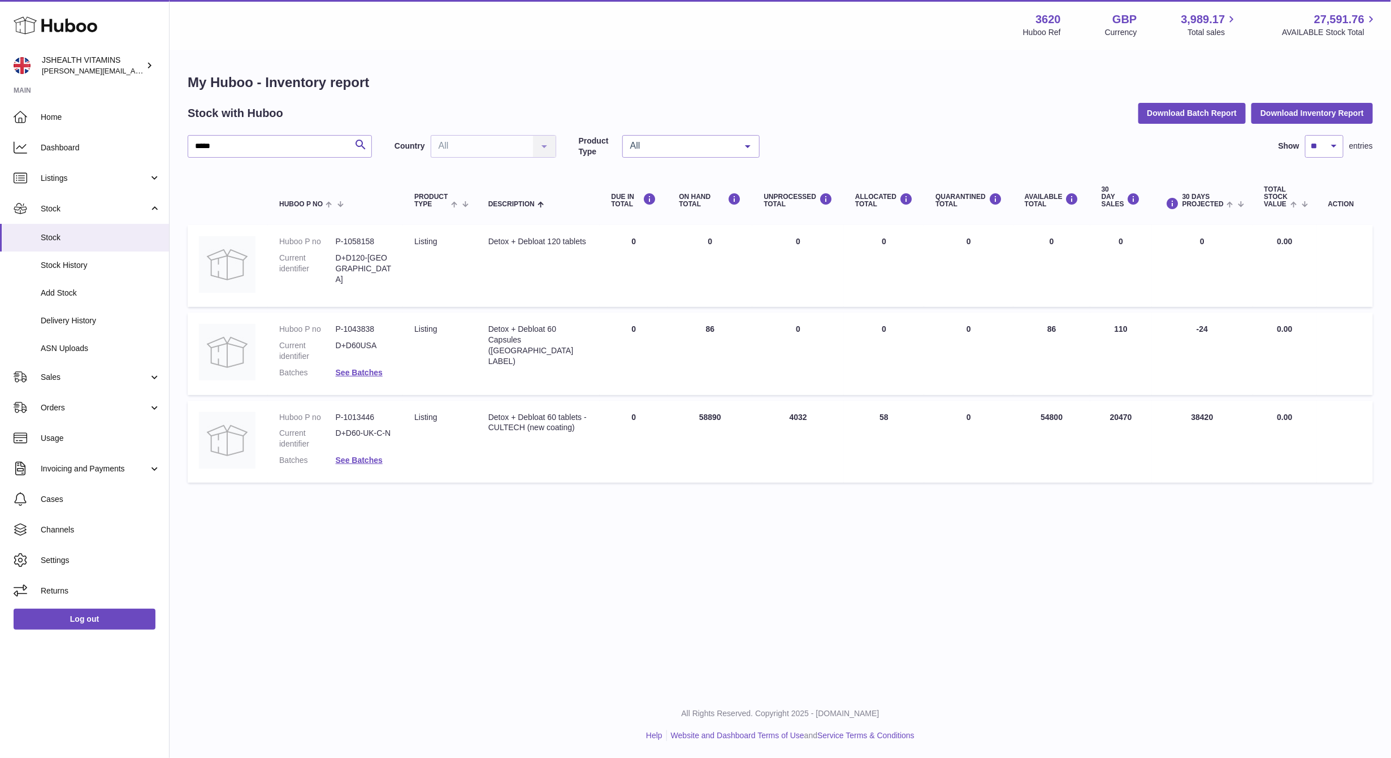
click at [524, 413] on div "Detox + Debloat 60 tablets - CULTECH (new coating)" at bounding box center [539, 422] width 101 height 21
copy tr "Detox + Debloat 60 tablets - CULTECH (new coating)"
click at [507, 434] on div "Detox + Debloat 60 tablets - CULTECH (new coating)" at bounding box center [539, 422] width 101 height 21
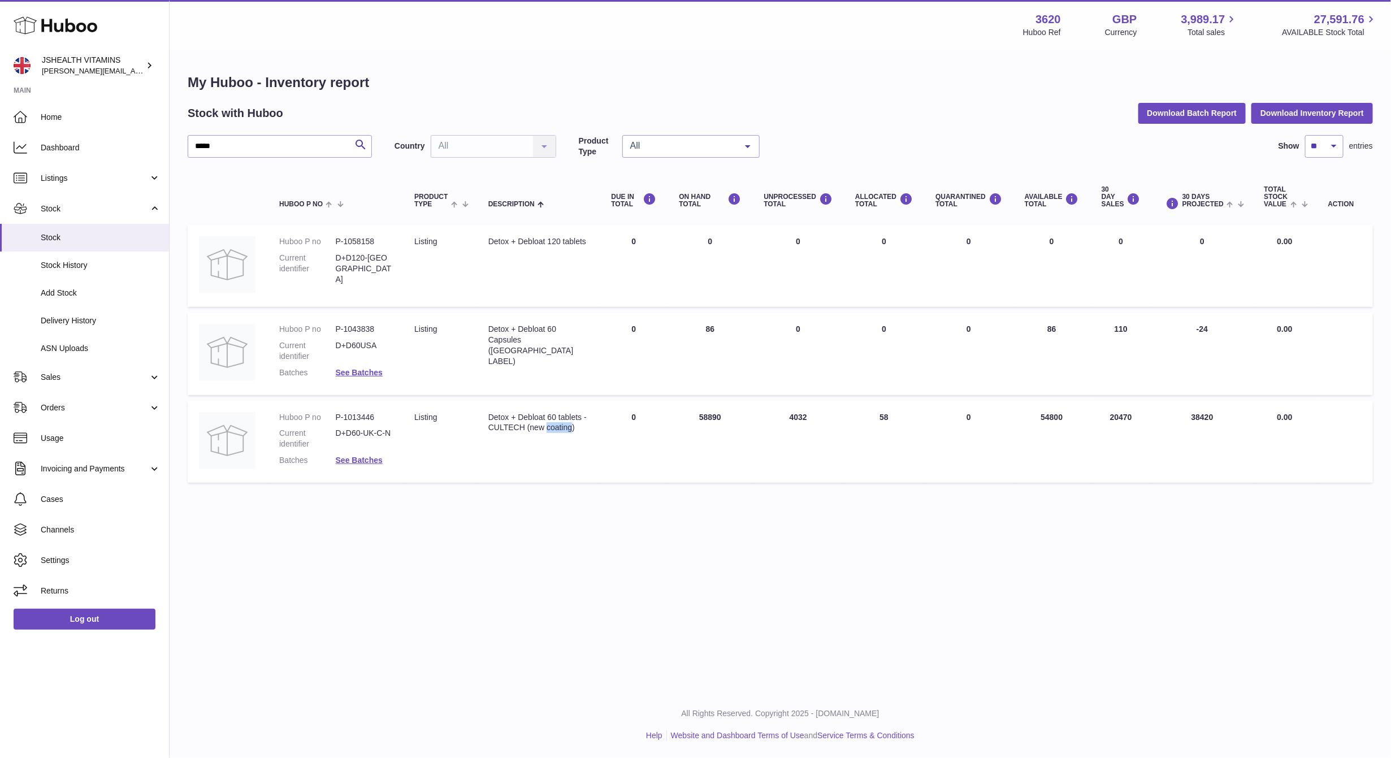
click at [507, 434] on div "Detox + Debloat 60 tablets - CULTECH (new coating)" at bounding box center [539, 422] width 101 height 21
click at [361, 421] on dl "Huboo P no P-1013446 Current identifier D+D60-UK-C-N Batches See Batches" at bounding box center [335, 442] width 113 height 60
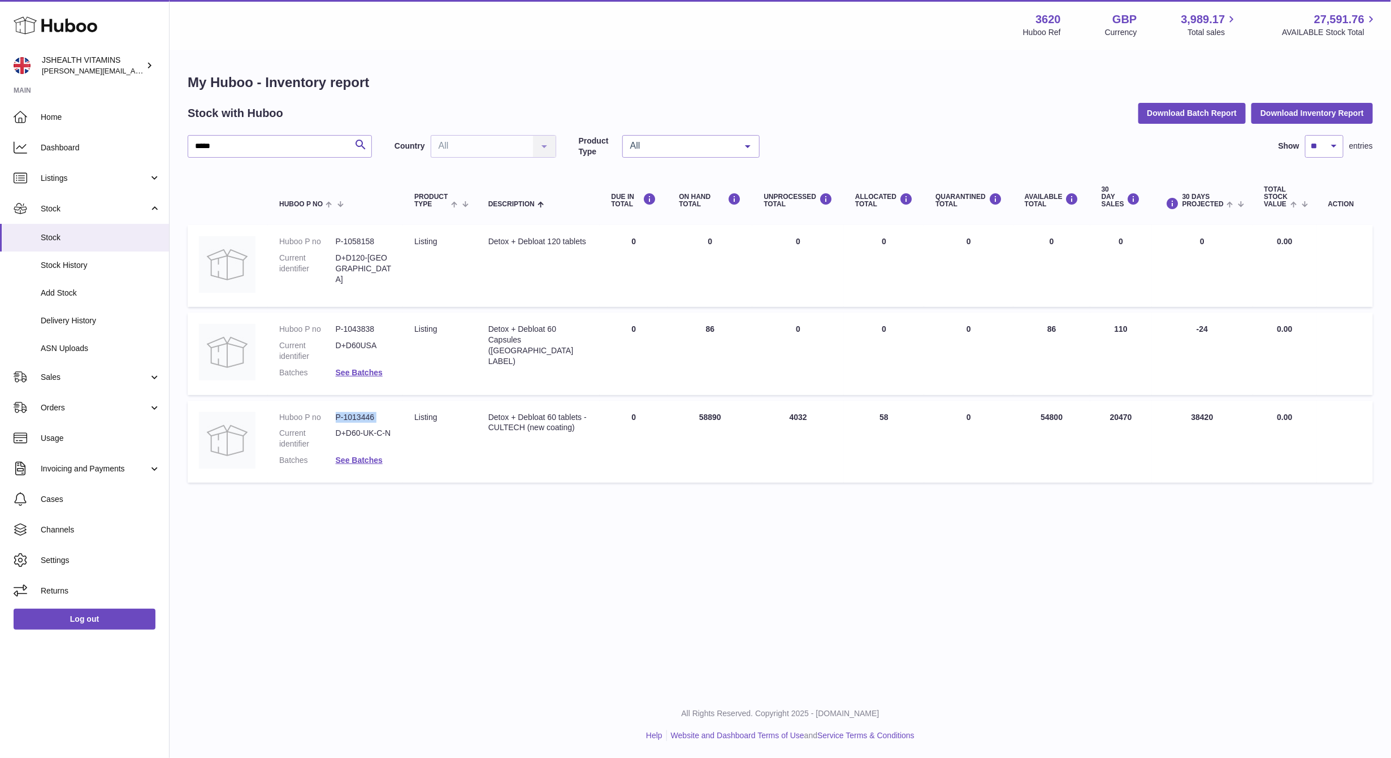
copy dl "P-1013446"
